Goal: Navigation & Orientation: Understand site structure

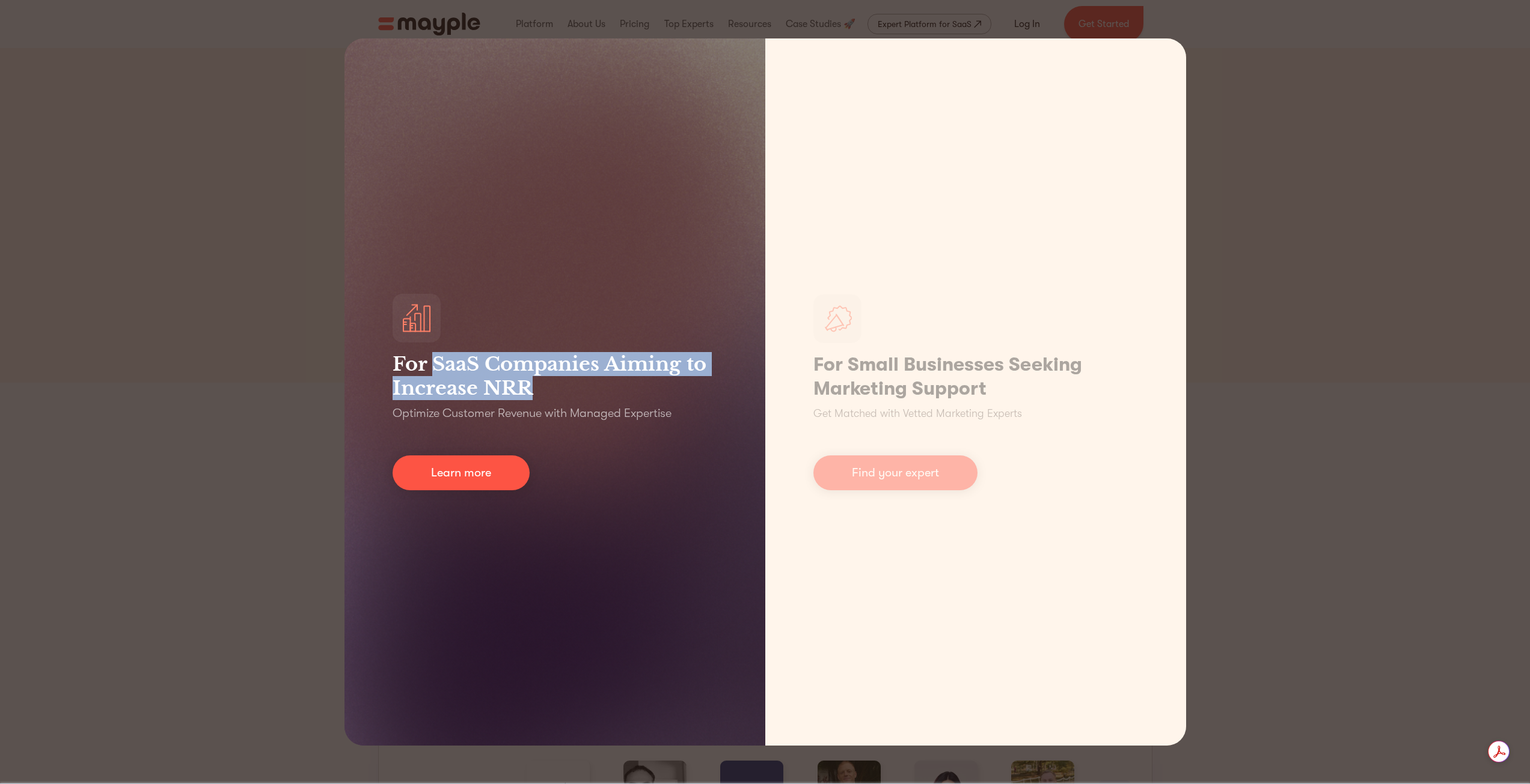
drag, startPoint x: 437, startPoint y: 362, endPoint x: 540, endPoint y: 385, distance: 105.5
click at [540, 385] on h3 "For SaaS Companies Aiming to Increase NRR" at bounding box center [555, 376] width 325 height 48
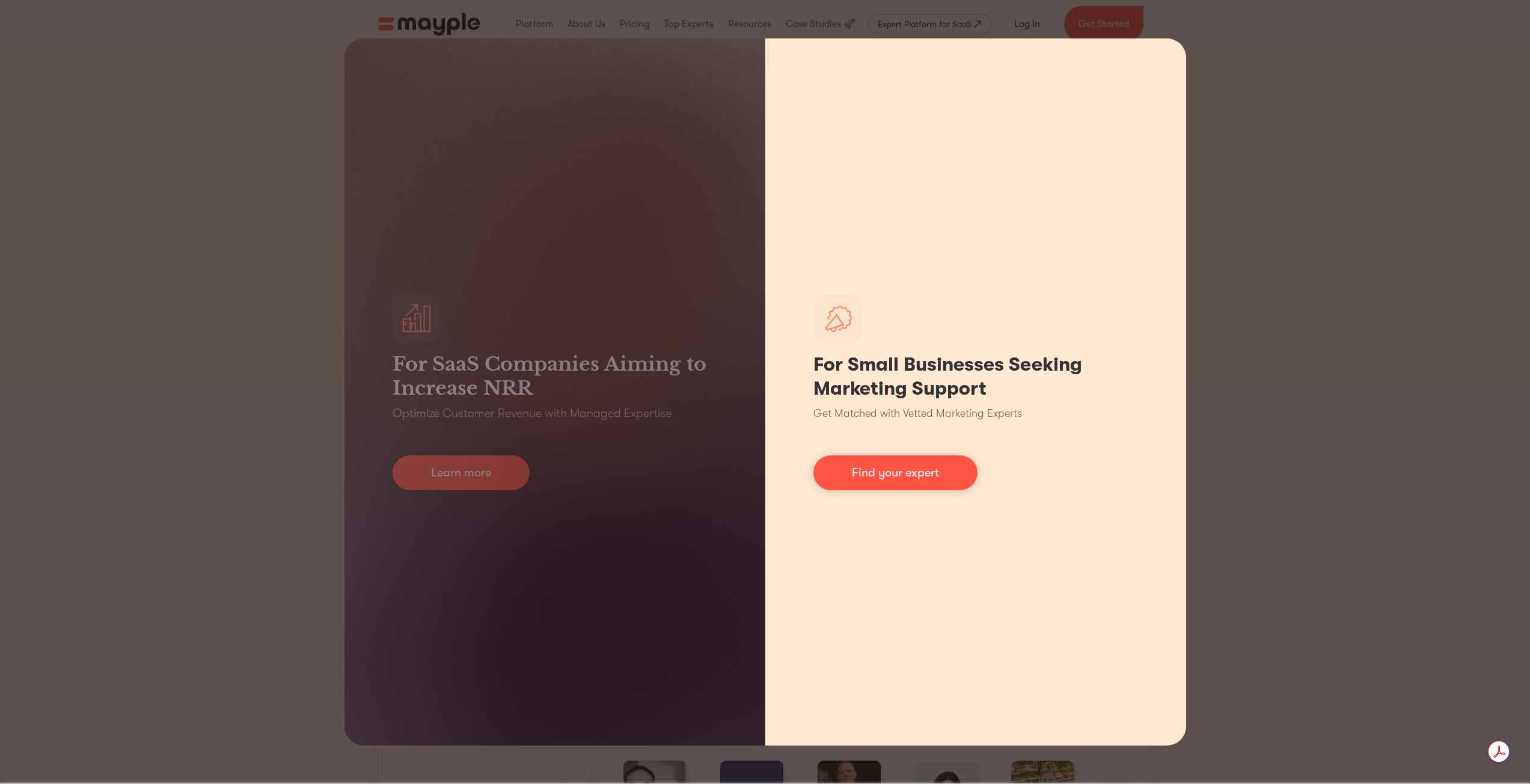
click at [952, 375] on h1 "For Small Businesses Seeking Marketing Support" at bounding box center [976, 376] width 325 height 48
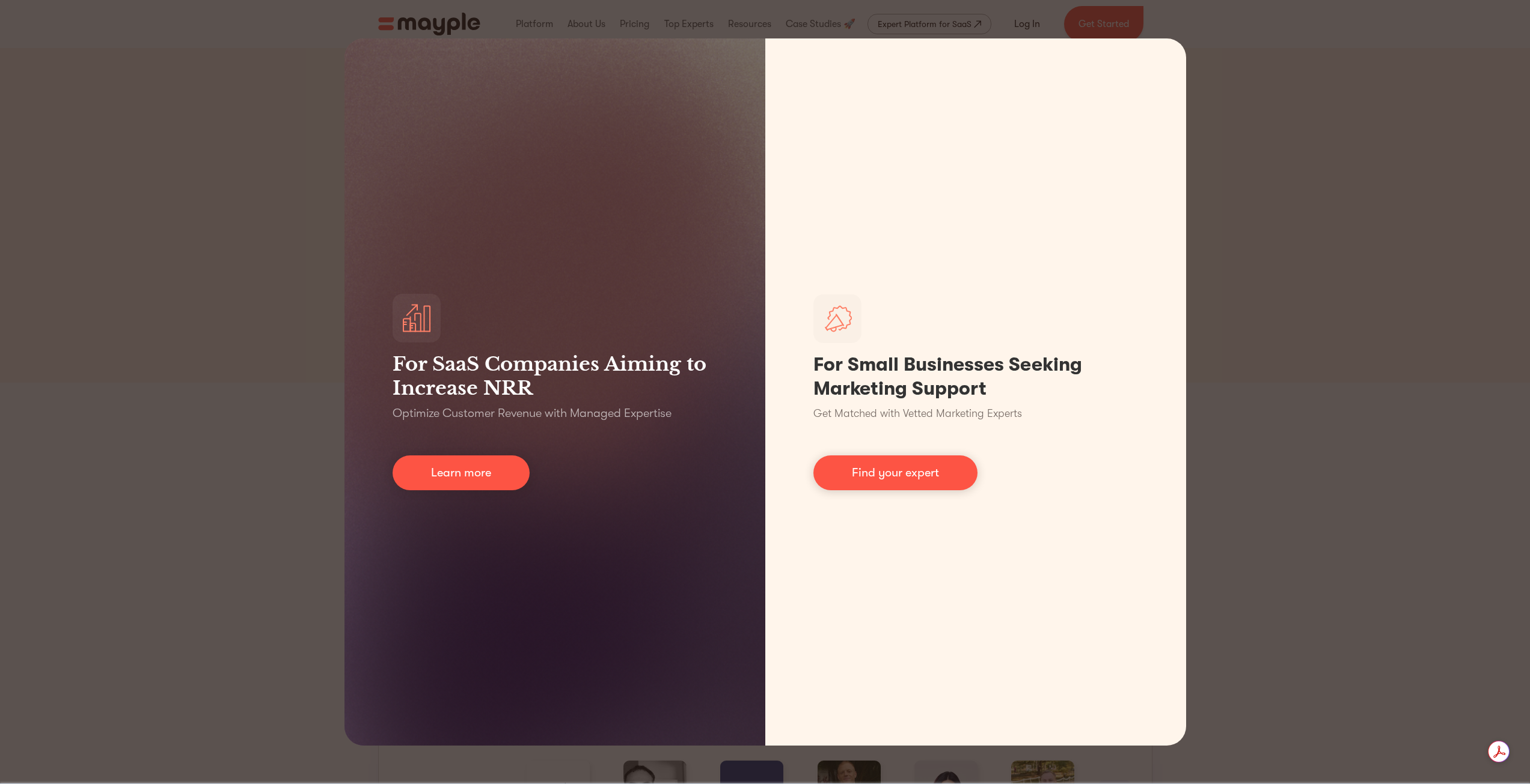
click at [1345, 441] on div "For SaaS Companies Aiming to Increase NRR Optimize Customer Revenue with Manage…" at bounding box center [765, 392] width 1530 height 784
click at [1464, 474] on div "For SaaS Companies Aiming to Increase NRR Optimize Customer Revenue with Manage…" at bounding box center [765, 392] width 1530 height 784
click at [1404, 440] on div "For SaaS Companies Aiming to Increase NRR Optimize Customer Revenue with Manage…" at bounding box center [765, 392] width 1530 height 784
click at [1439, 253] on div "For SaaS Companies Aiming to Increase NRR Optimize Customer Revenue with Manage…" at bounding box center [765, 392] width 1530 height 784
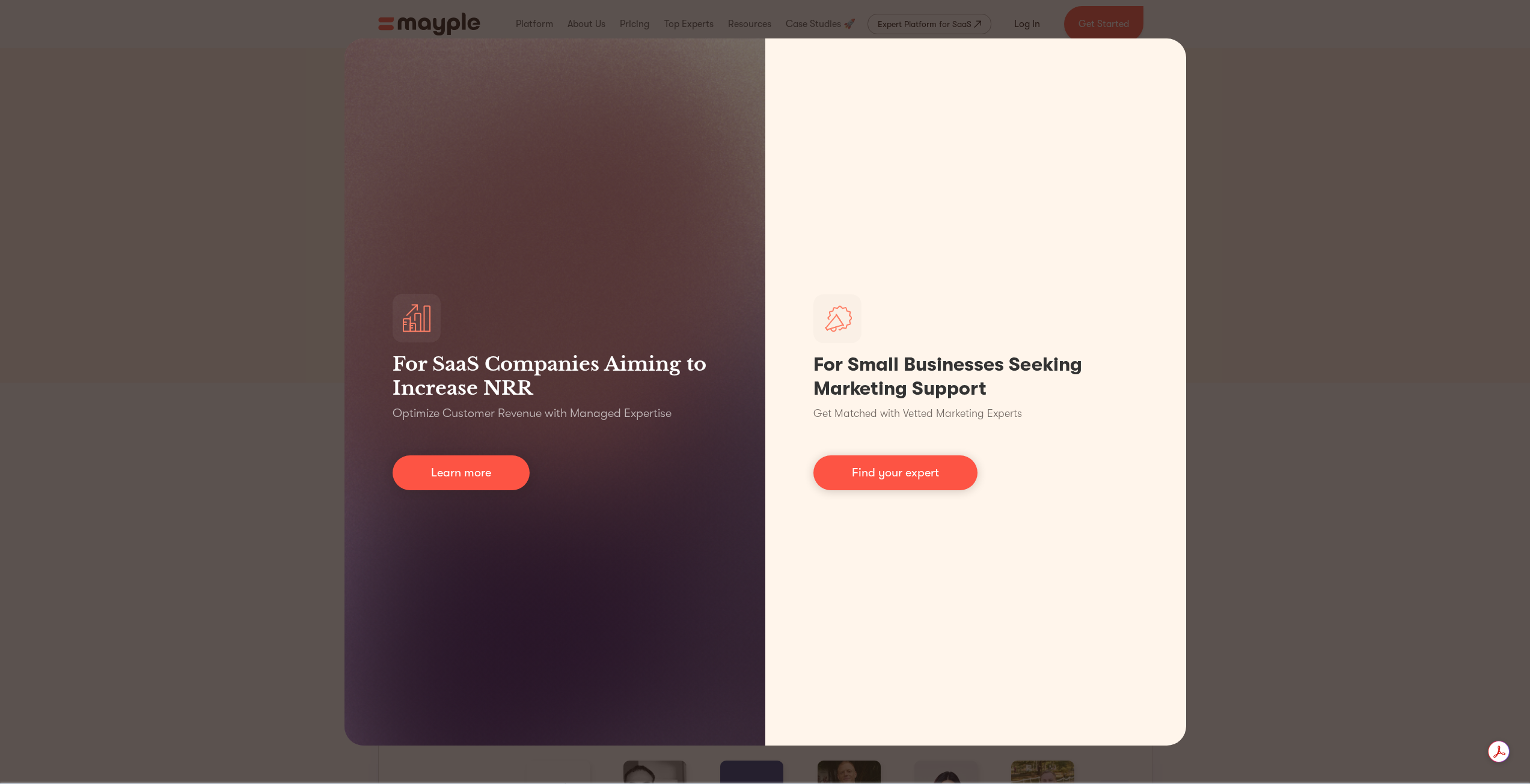
click at [1472, 95] on div "For SaaS Companies Aiming to Increase NRR Optimize Customer Revenue with Manage…" at bounding box center [765, 392] width 1530 height 784
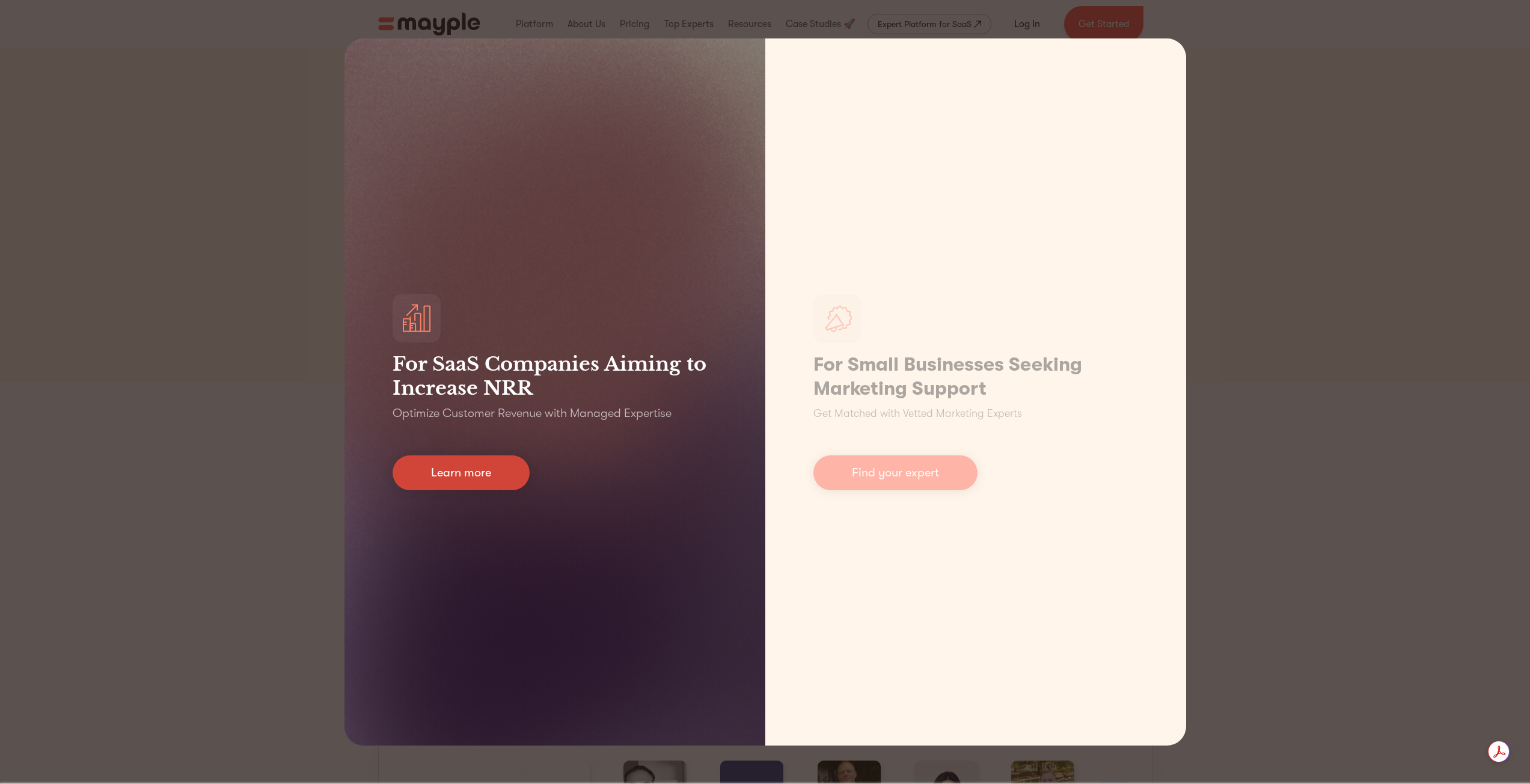
click at [419, 481] on link "Learn more" at bounding box center [461, 473] width 137 height 35
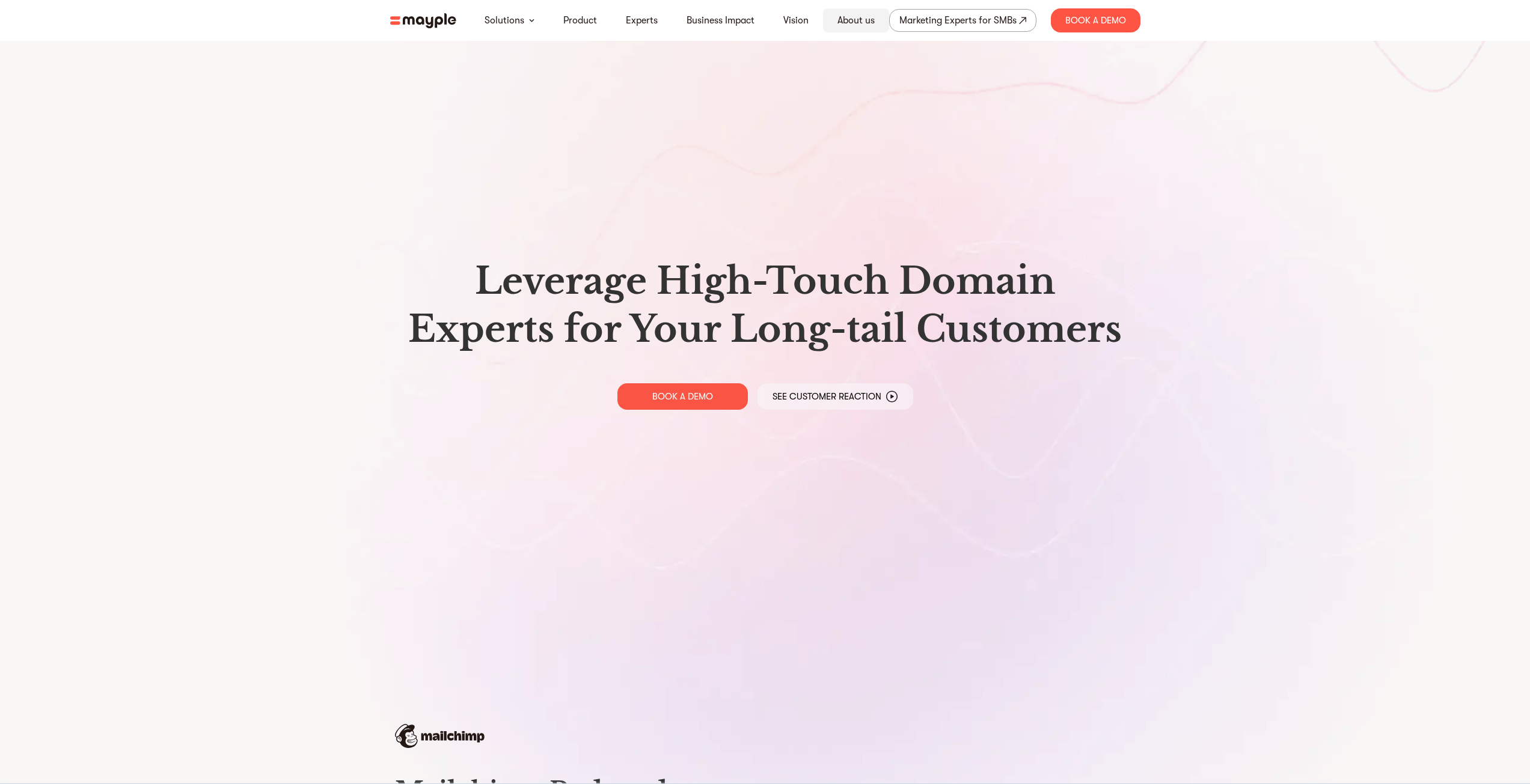
click at [866, 23] on link "About us" at bounding box center [856, 21] width 37 height 15
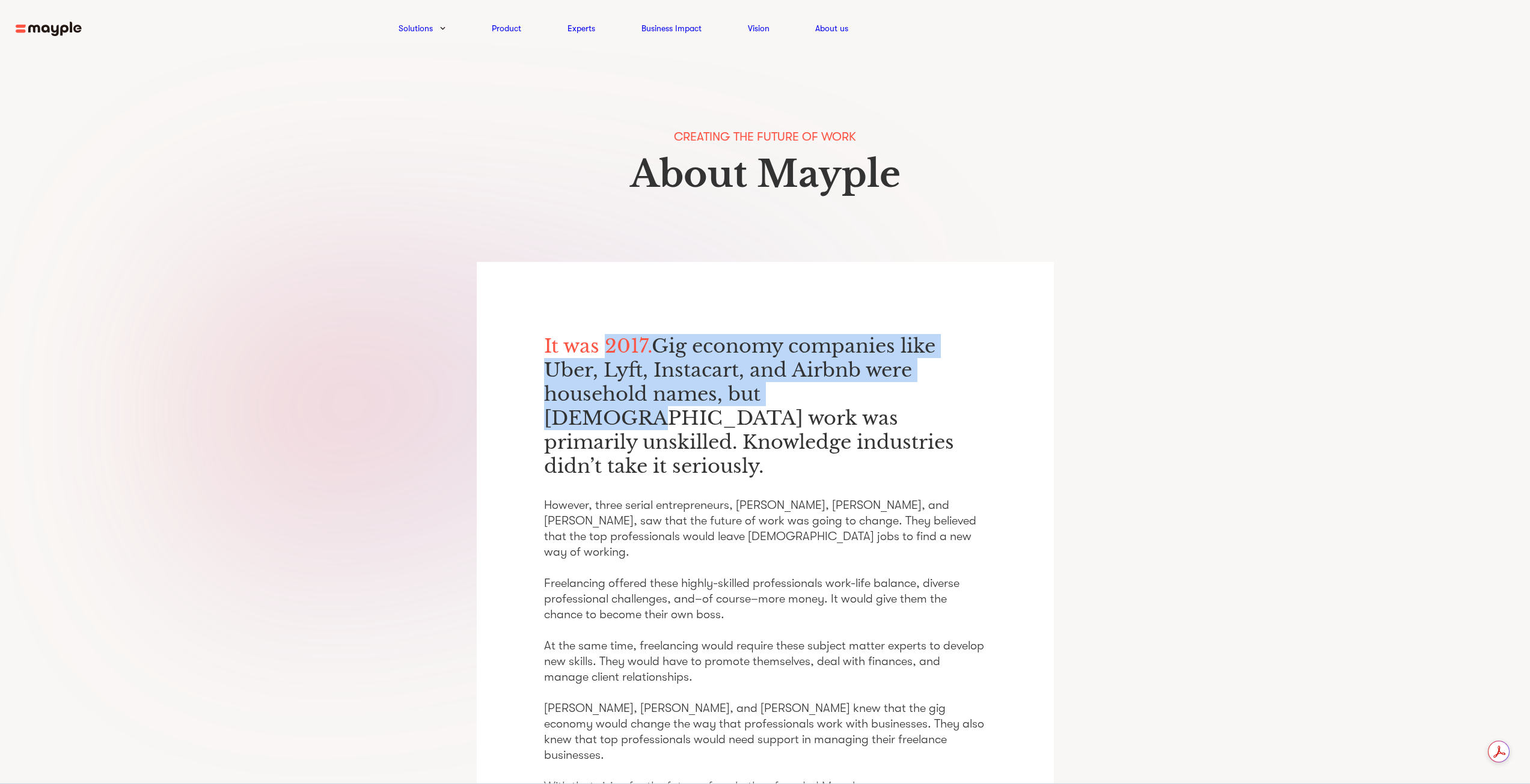
drag, startPoint x: 611, startPoint y: 350, endPoint x: 850, endPoint y: 386, distance: 241.7
click at [850, 386] on p "It was 2017. Gig economy companies like Uber, Lyft, Instacart, and Airbnb were …" at bounding box center [765, 406] width 442 height 144
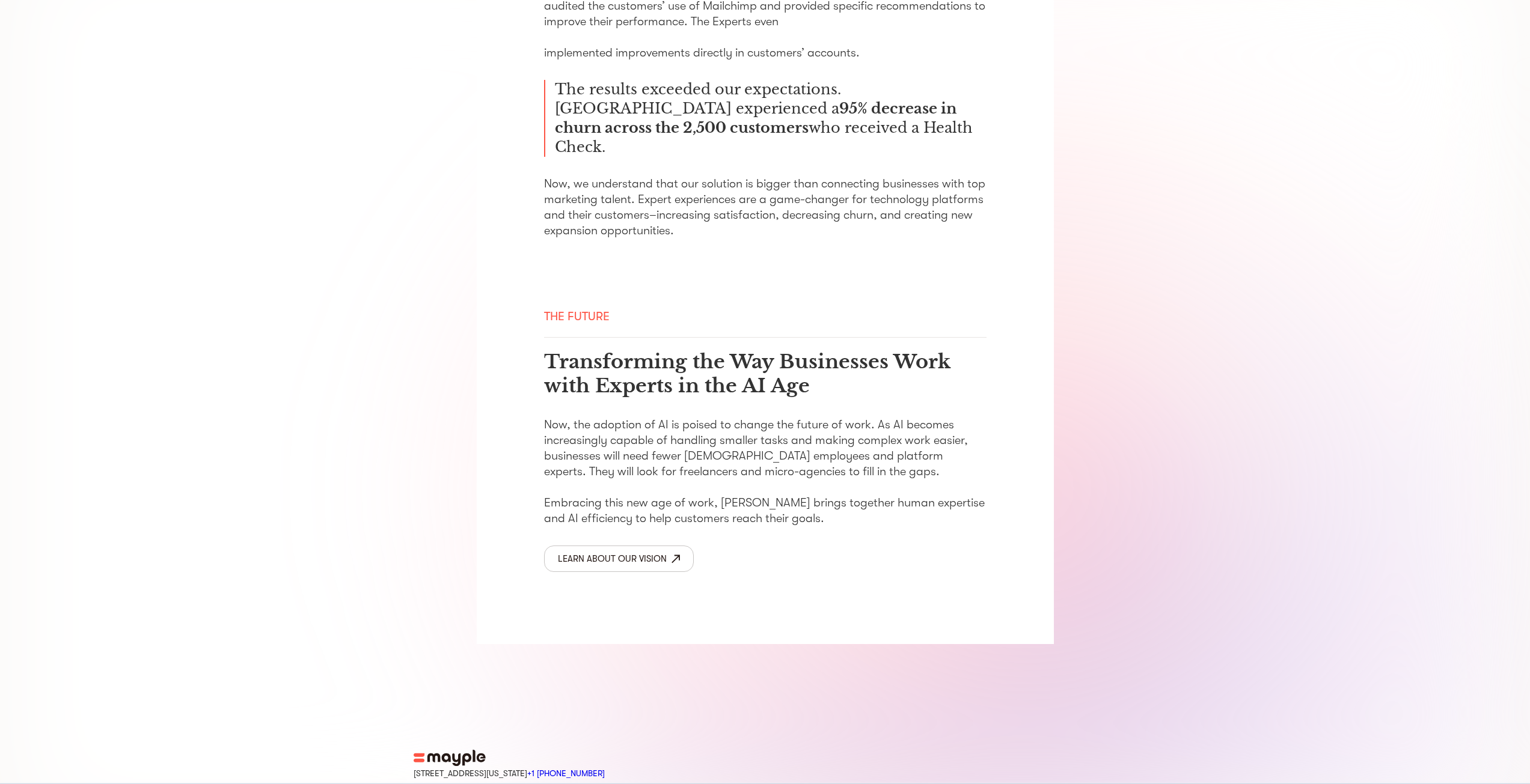
scroll to position [1691, 0]
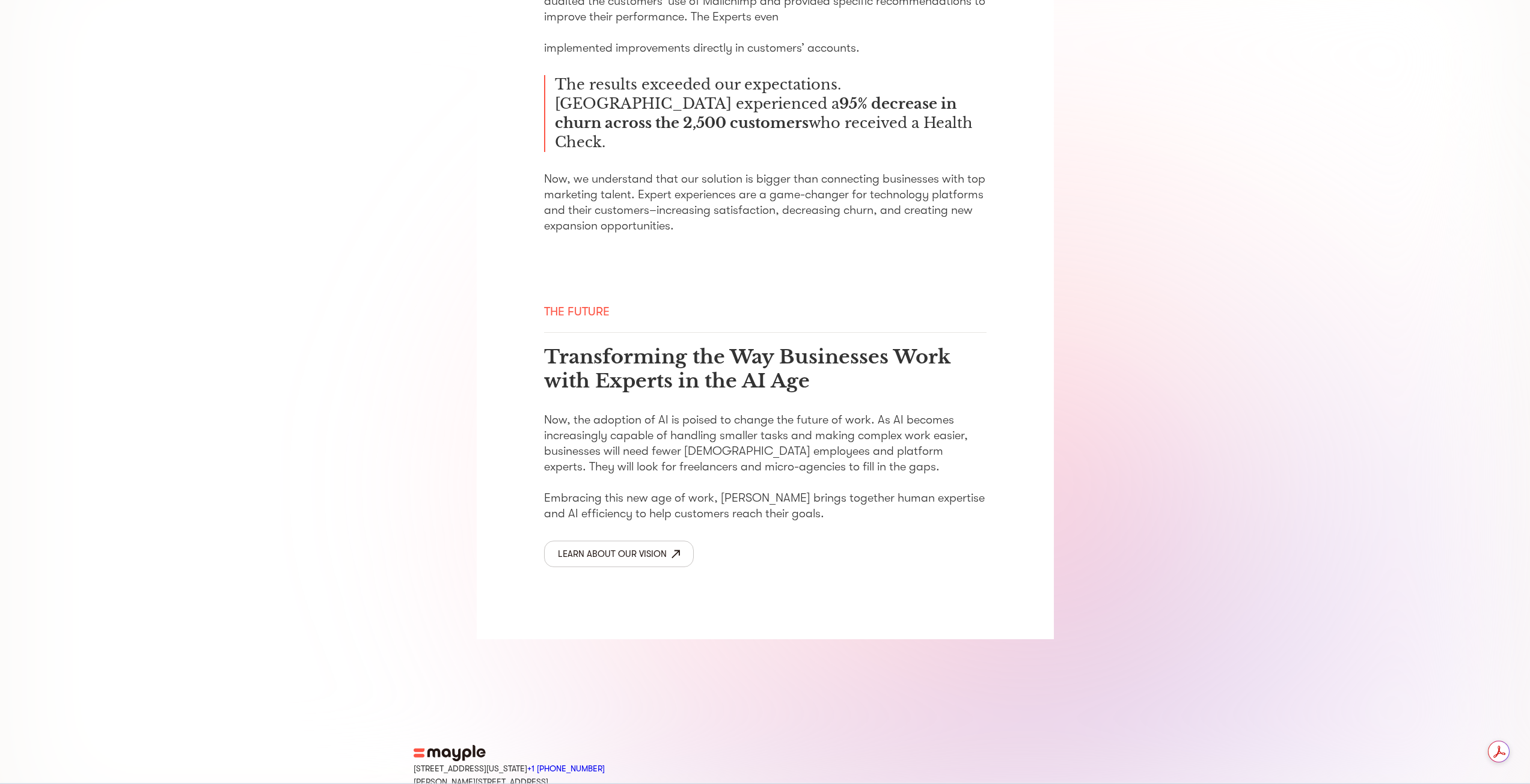
click at [444, 745] on img at bounding box center [450, 754] width 73 height 16
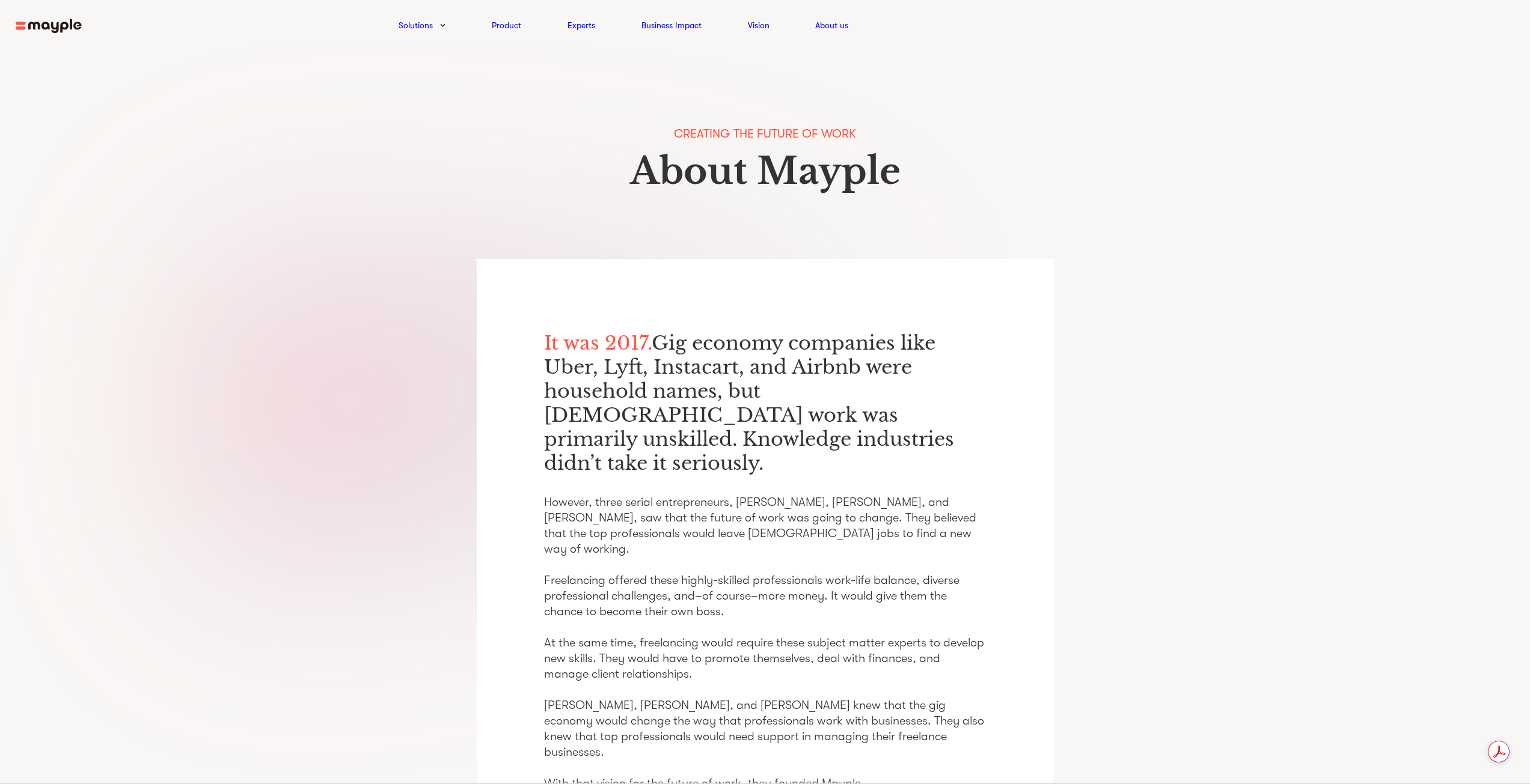
scroll to position [0, 0]
click at [578, 22] on link "Experts" at bounding box center [582, 29] width 28 height 15
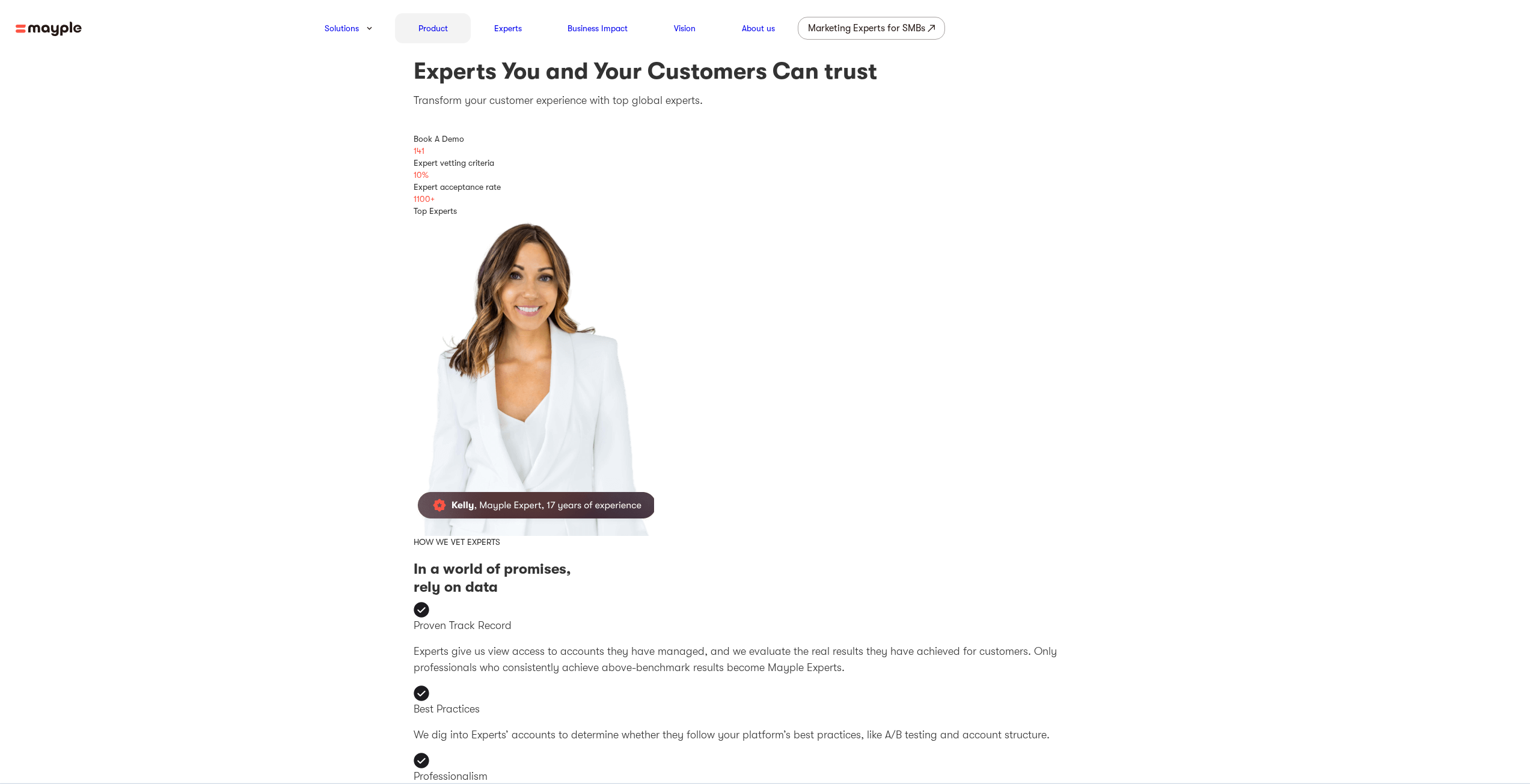
click at [442, 17] on div "Product" at bounding box center [433, 28] width 76 height 30
click at [431, 20] on div "Product" at bounding box center [433, 28] width 76 height 30
click at [426, 25] on link "Product" at bounding box center [433, 29] width 30 height 15
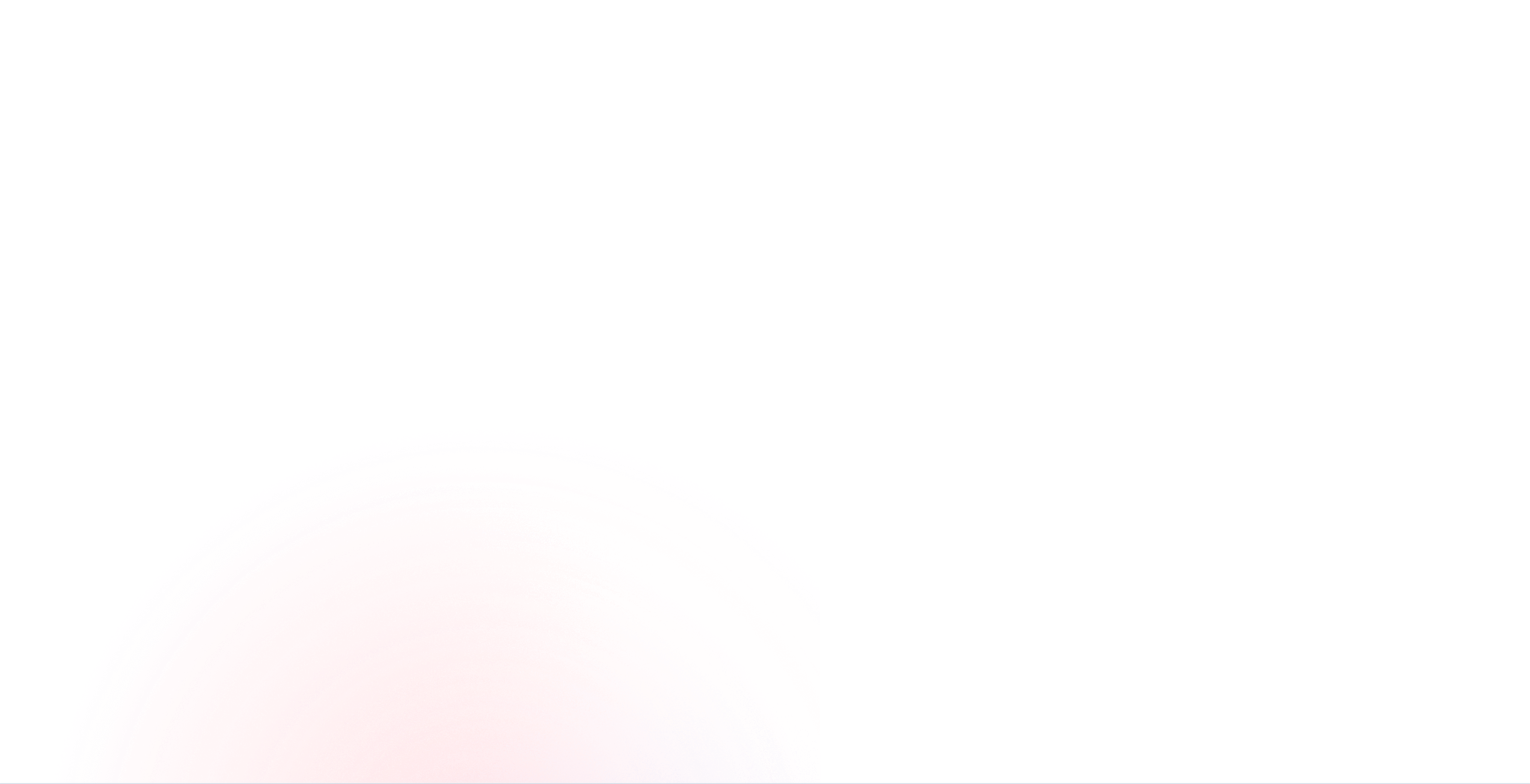
scroll to position [481, 0]
